Goal: Obtain resource: Obtain resource

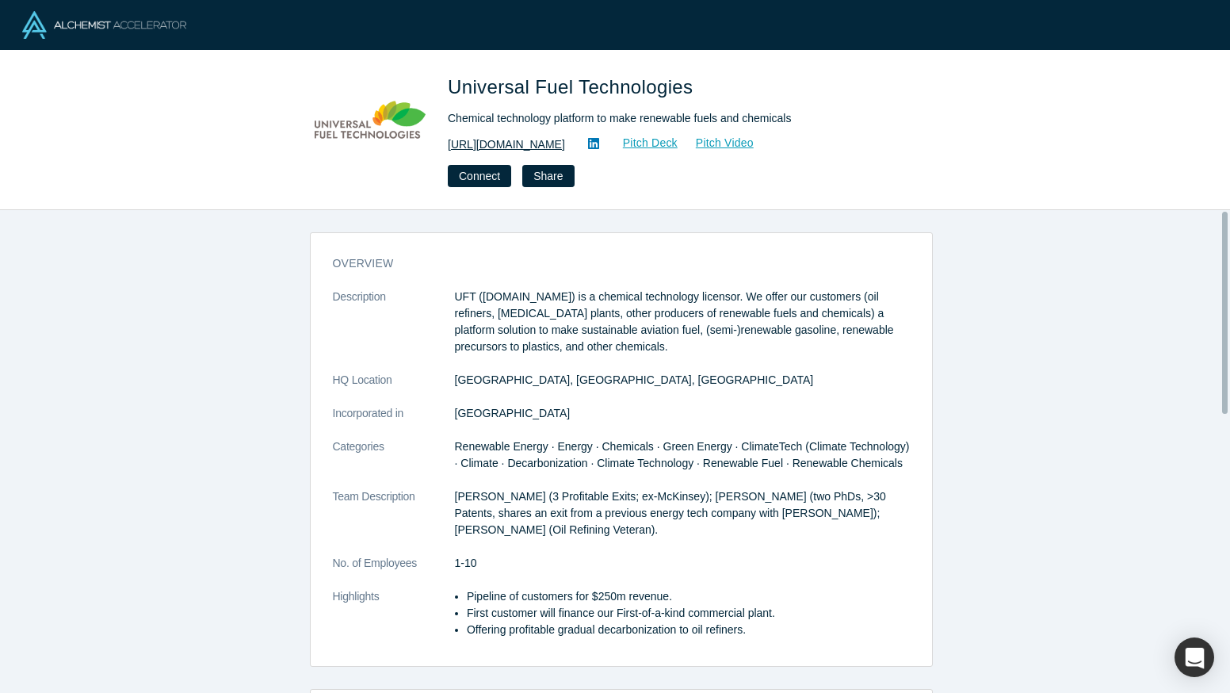
click at [485, 136] on link "[URL][DOMAIN_NAME]" at bounding box center [506, 144] width 117 height 17
click at [632, 136] on link "Pitch Deck" at bounding box center [641, 143] width 73 height 18
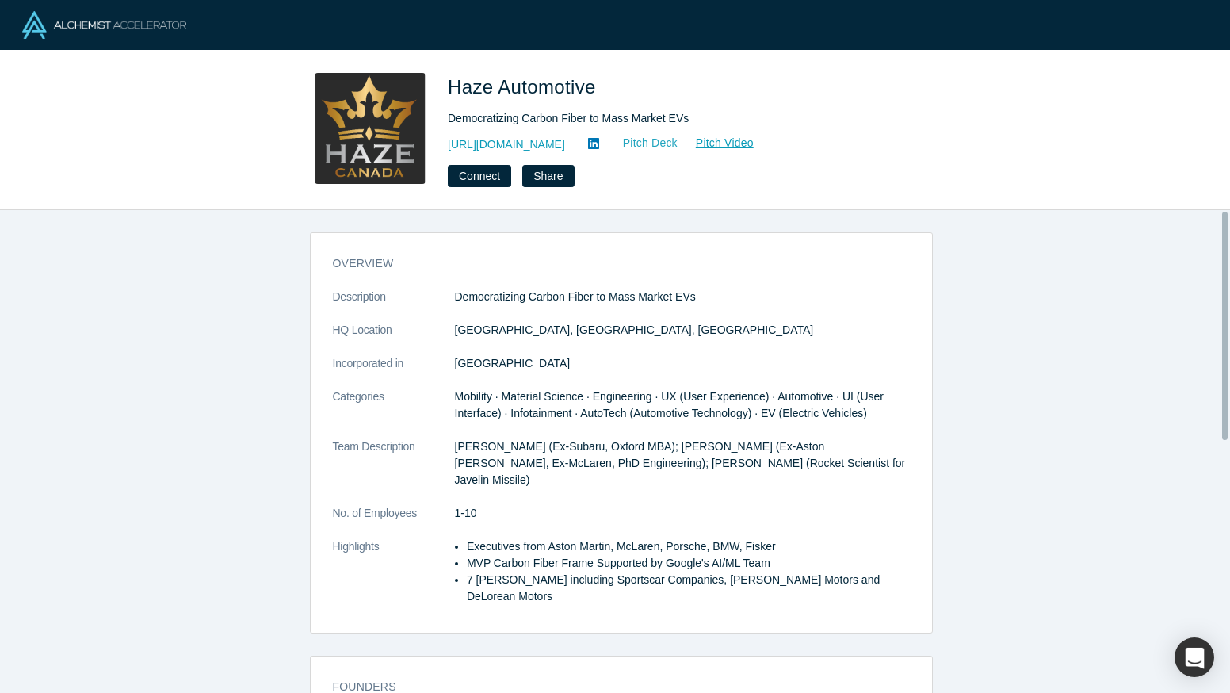
click at [678, 146] on link "Pitch Deck" at bounding box center [641, 143] width 73 height 18
